Goal: Task Accomplishment & Management: Manage account settings

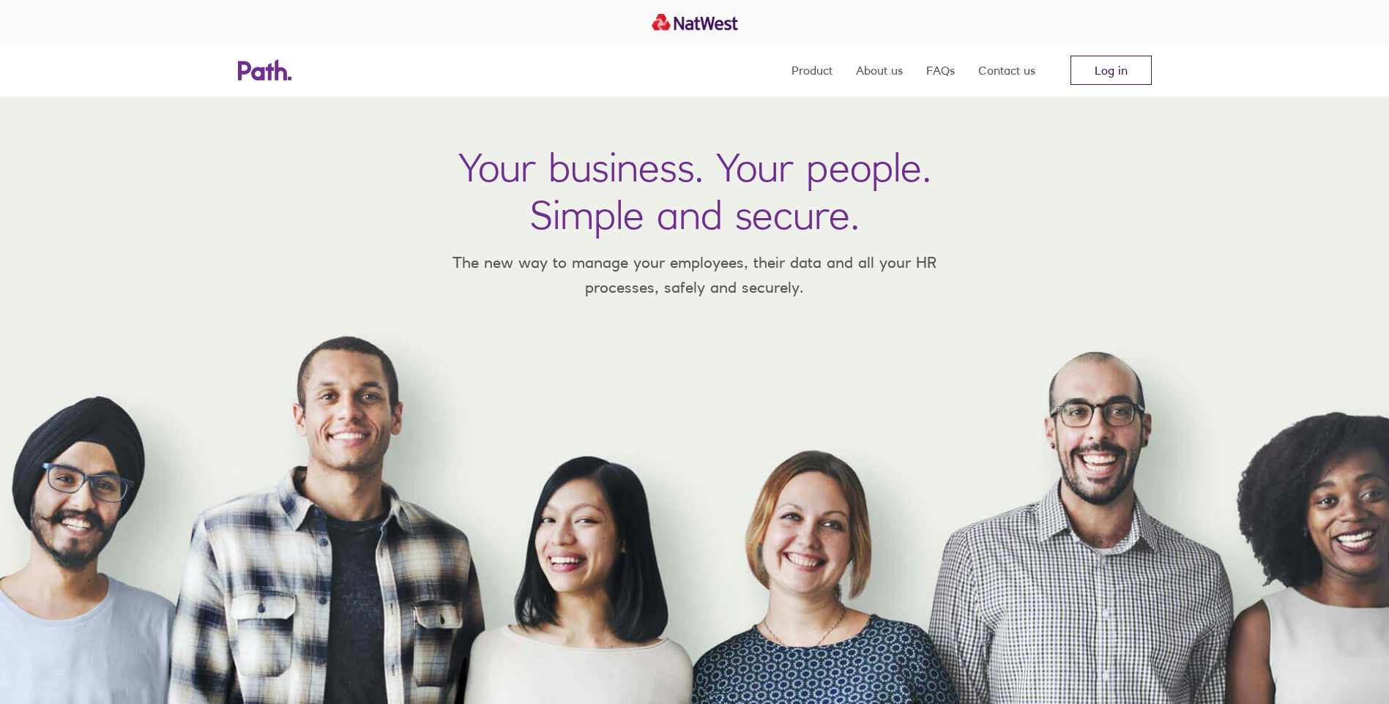
click at [1116, 78] on link "Log in" at bounding box center [1110, 70] width 81 height 29
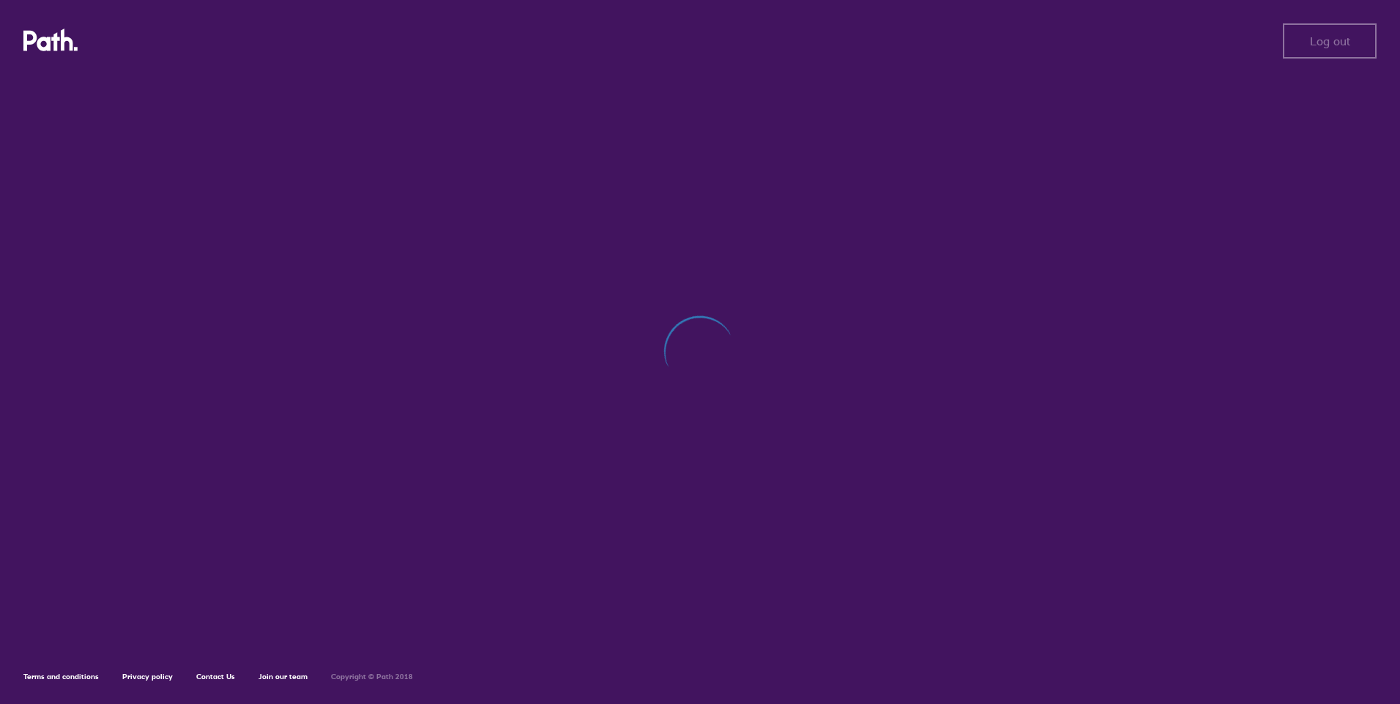
click at [761, 306] on div at bounding box center [699, 360] width 1353 height 570
click at [1302, 37] on button "Log out" at bounding box center [1330, 40] width 94 height 35
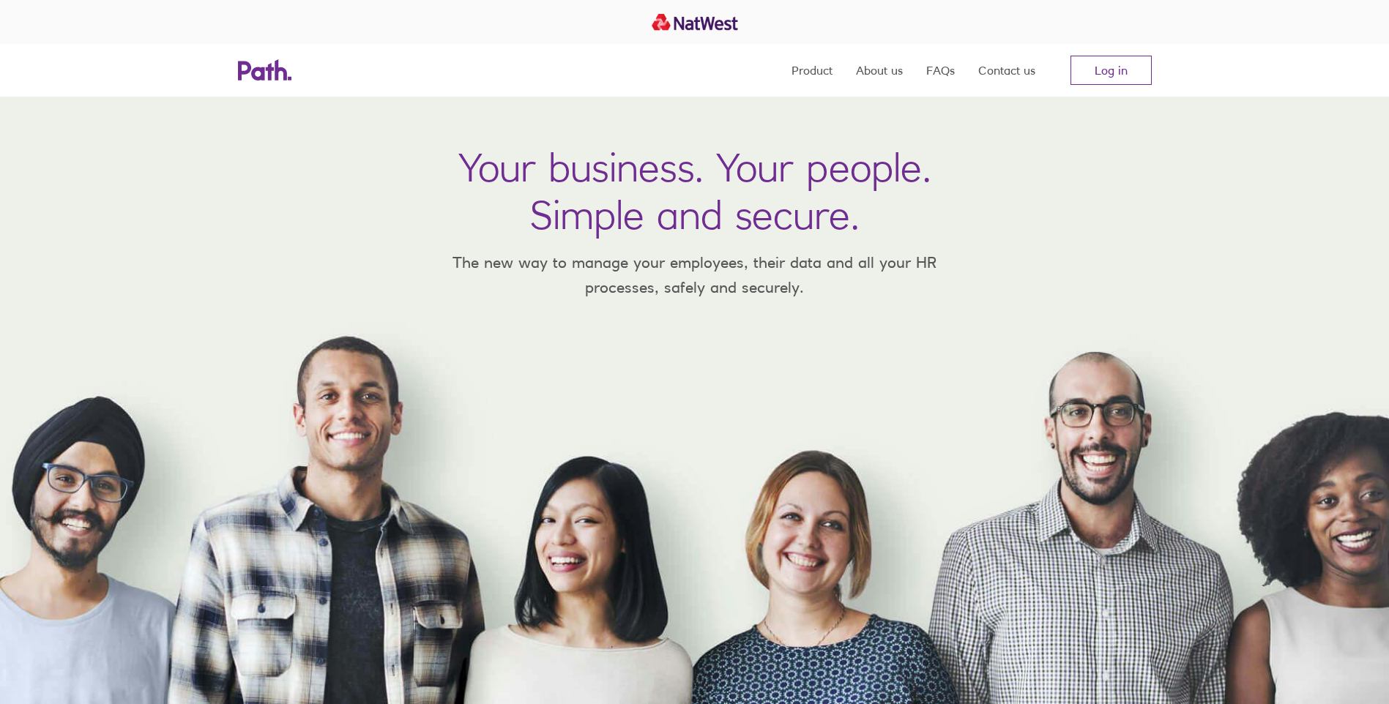
click at [281, 71] on icon at bounding box center [281, 69] width 12 height 21
